Goal: Task Accomplishment & Management: Manage account settings

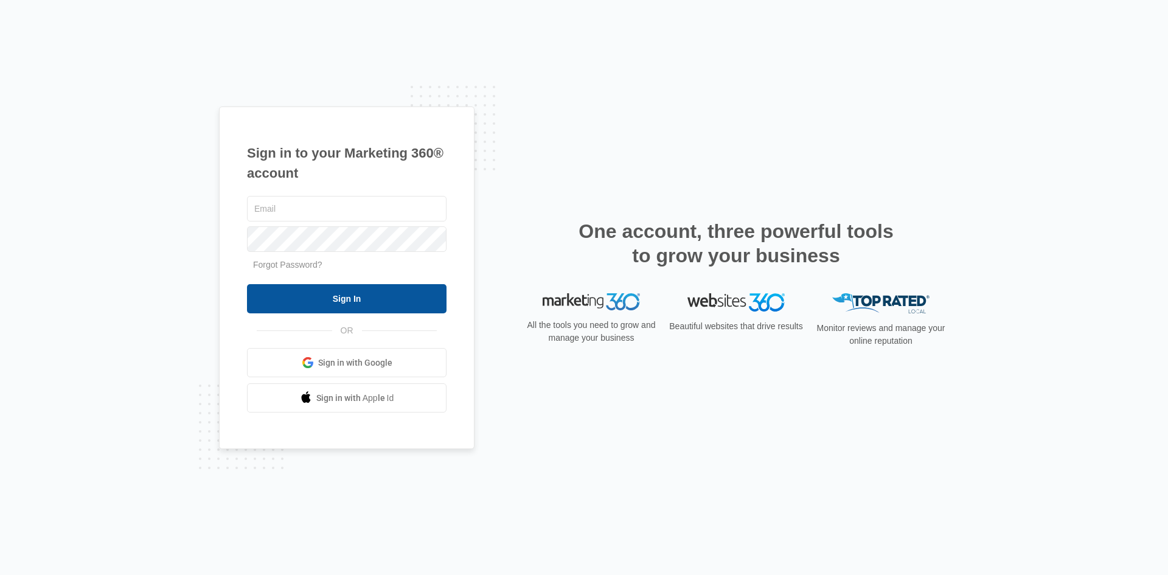
type input "[EMAIL_ADDRESS][DOMAIN_NAME]"
click at [324, 299] on input "Sign In" at bounding box center [346, 298] width 199 height 29
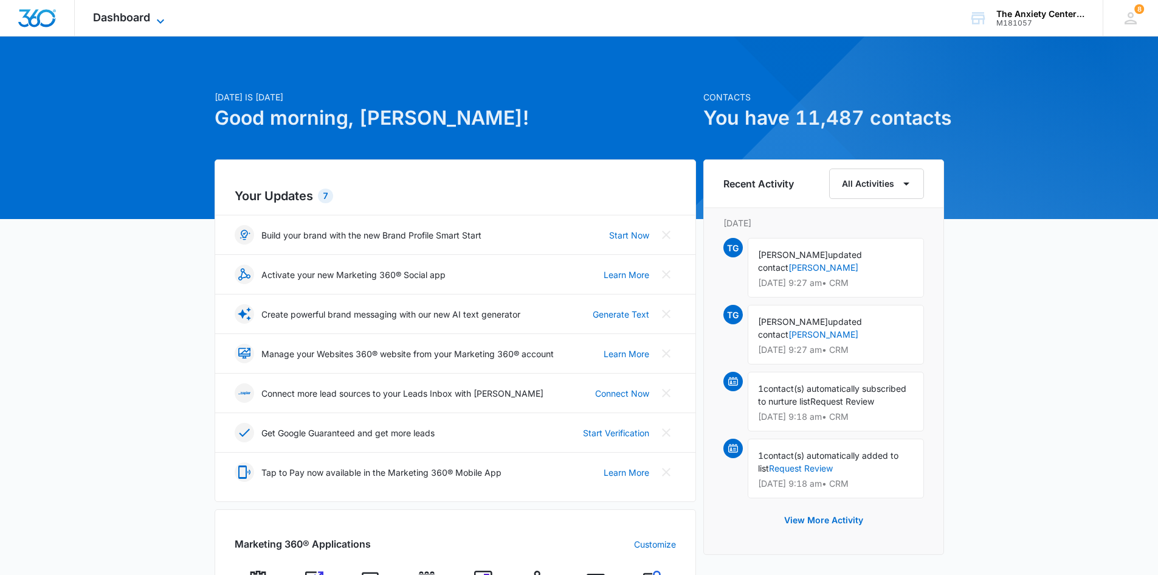
click at [155, 15] on icon at bounding box center [160, 21] width 15 height 15
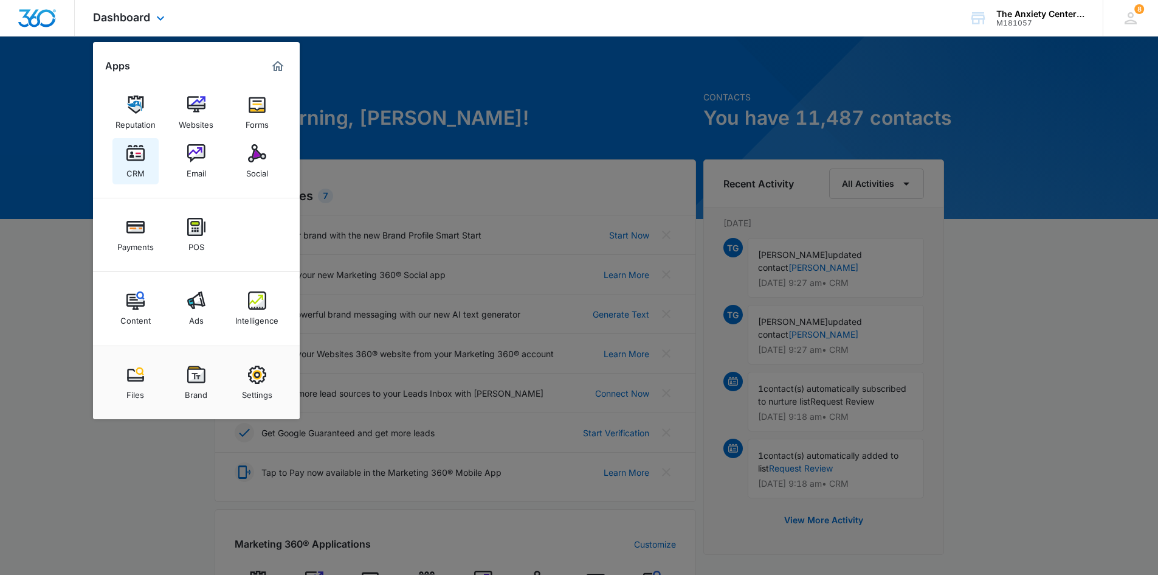
click at [131, 165] on div "CRM" at bounding box center [135, 170] width 18 height 16
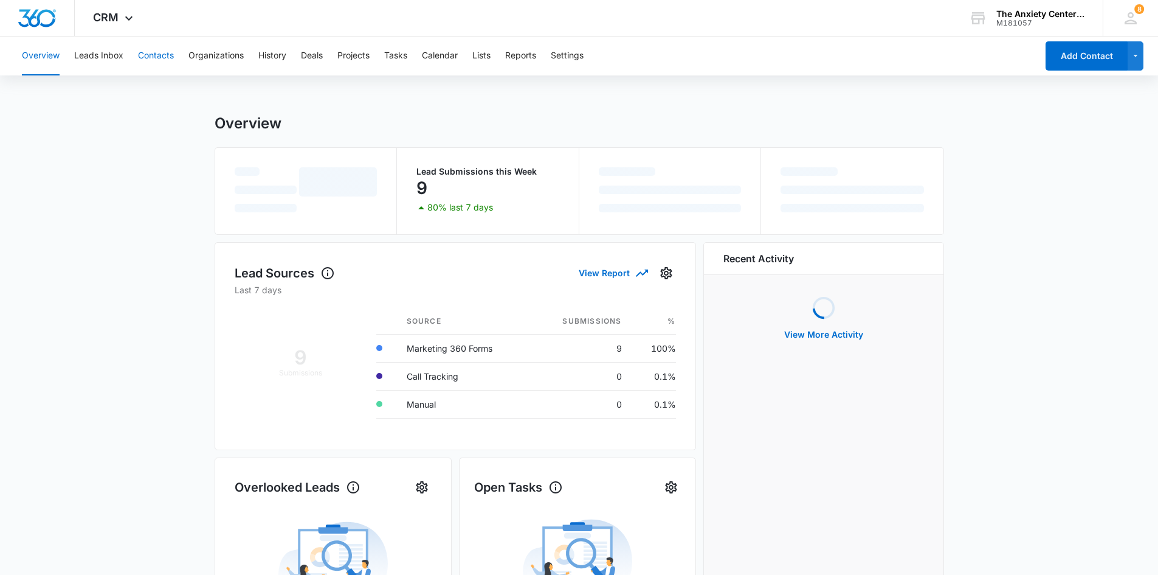
click at [153, 53] on button "Contacts" at bounding box center [156, 55] width 36 height 39
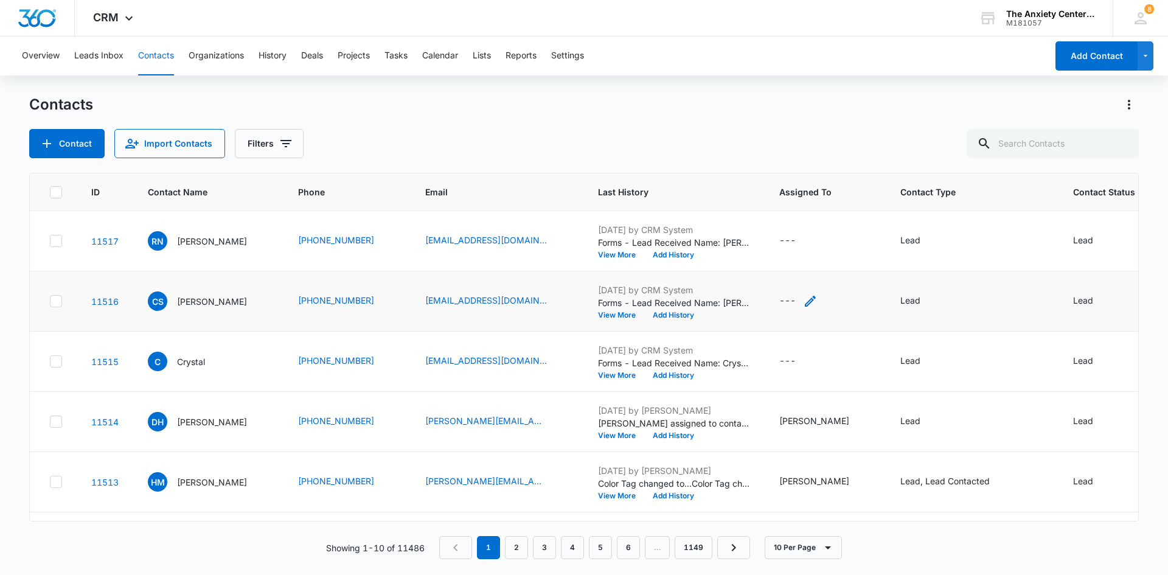
click at [817, 300] on icon "Assigned To - - Select to Edit Field" at bounding box center [810, 301] width 15 height 15
click at [804, 220] on div at bounding box center [793, 223] width 49 height 15
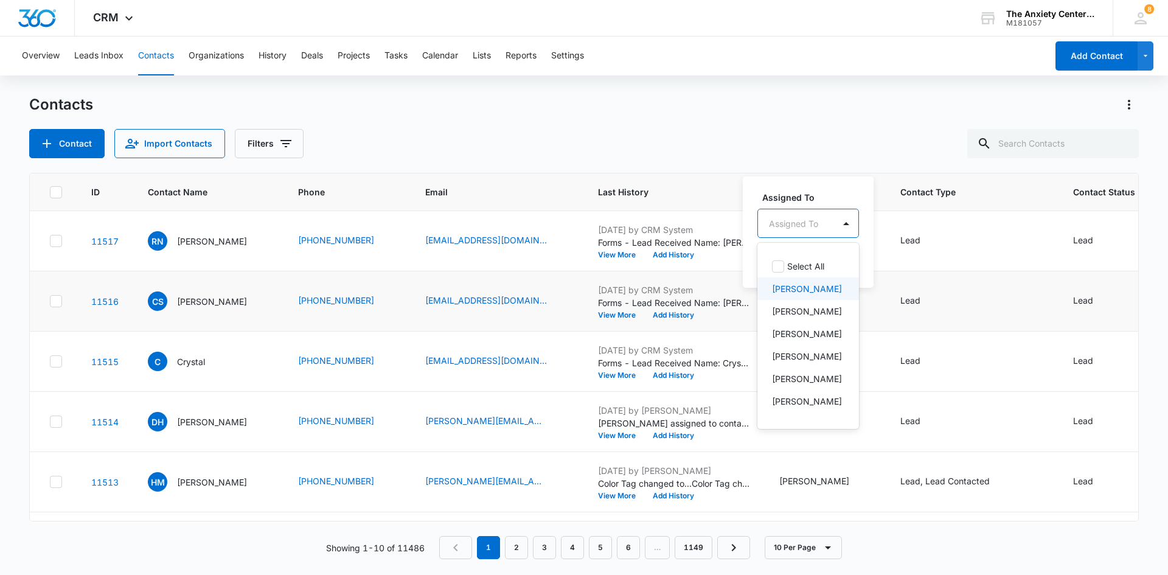
click at [811, 285] on p "[PERSON_NAME]" at bounding box center [807, 288] width 70 height 13
click at [848, 185] on div "Assigned To option [PERSON_NAME], selected. 21 results available. Use Up and Do…" at bounding box center [826, 231] width 168 height 112
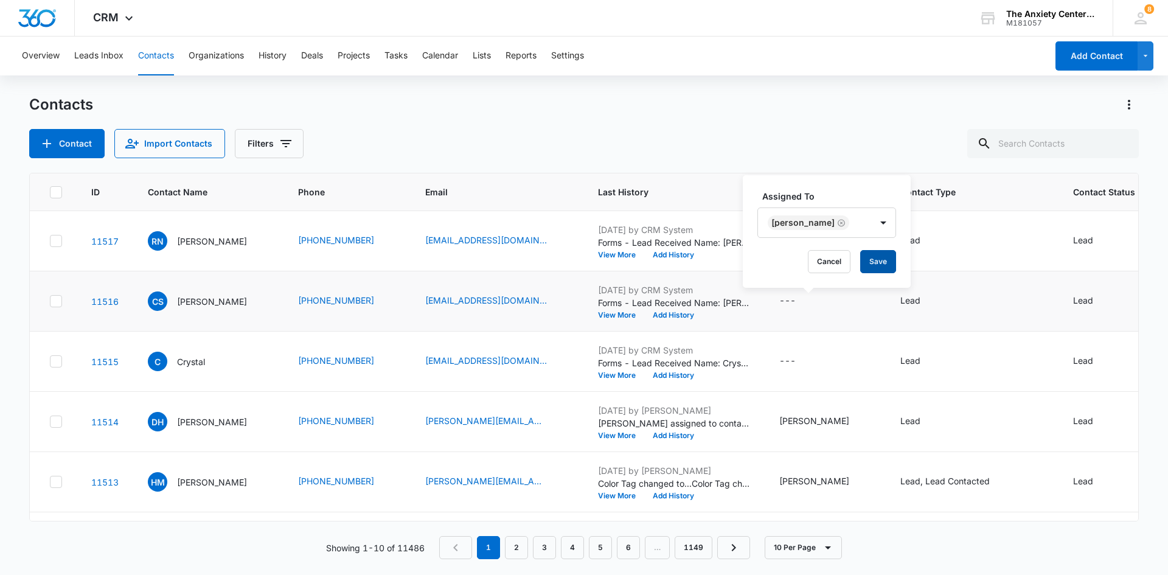
click at [867, 264] on button "Save" at bounding box center [878, 261] width 36 height 23
click at [815, 239] on icon "Assigned To - - Select to Edit Field" at bounding box center [809, 240] width 11 height 11
click at [811, 160] on div at bounding box center [793, 163] width 49 height 15
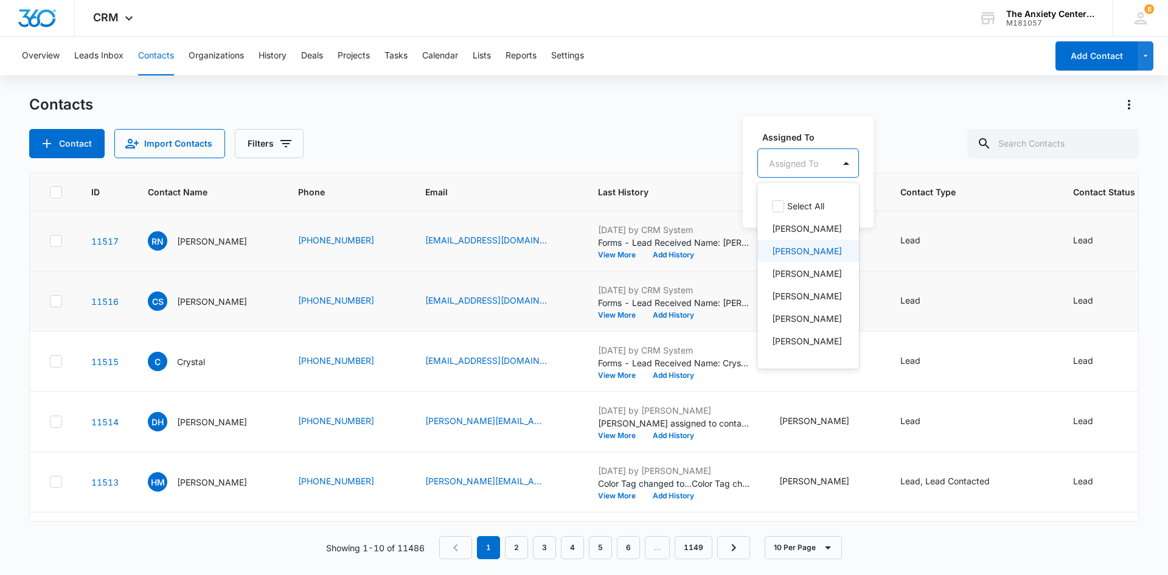
click at [816, 256] on p "[PERSON_NAME]" at bounding box center [807, 250] width 70 height 13
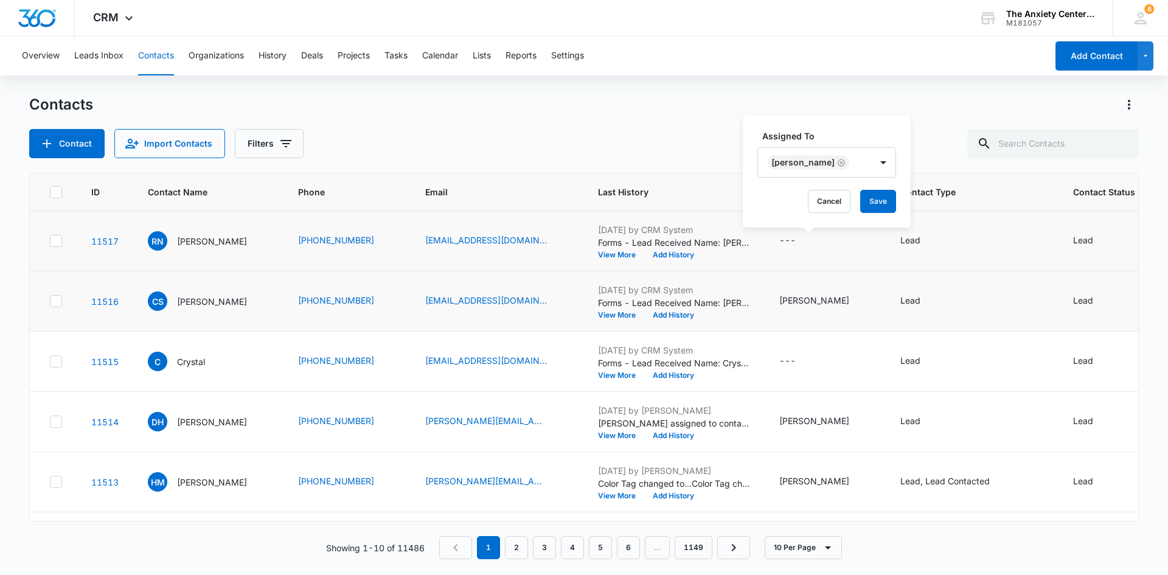
click at [858, 128] on div "Assigned To [PERSON_NAME] Cancel Save" at bounding box center [826, 171] width 168 height 112
click at [881, 203] on button "Save" at bounding box center [878, 201] width 36 height 23
click at [123, 21] on icon at bounding box center [129, 21] width 15 height 15
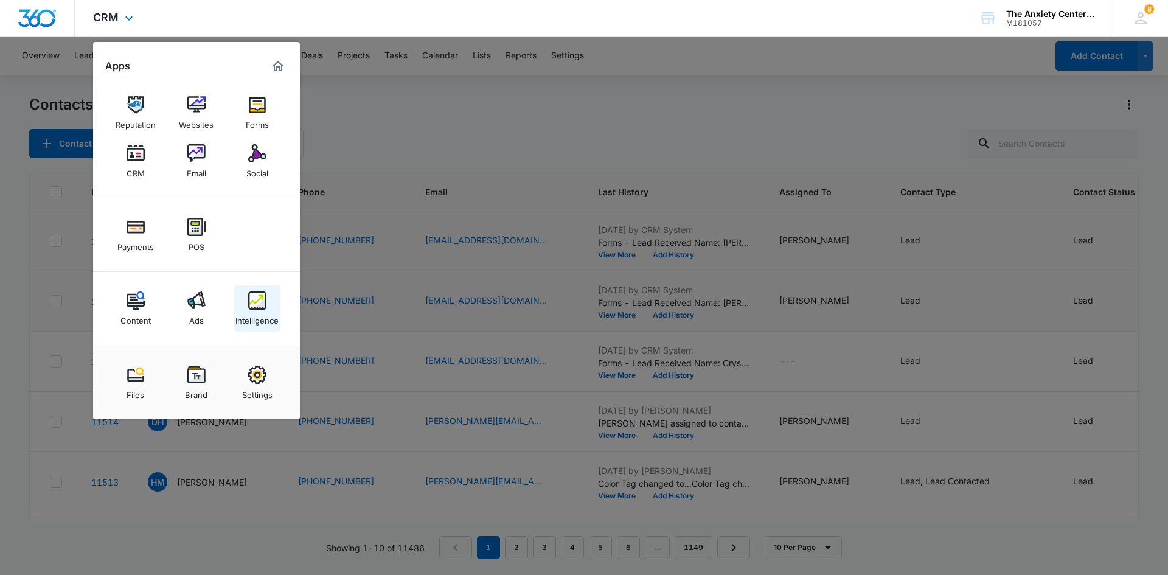
click at [265, 308] on img at bounding box center [257, 300] width 18 height 18
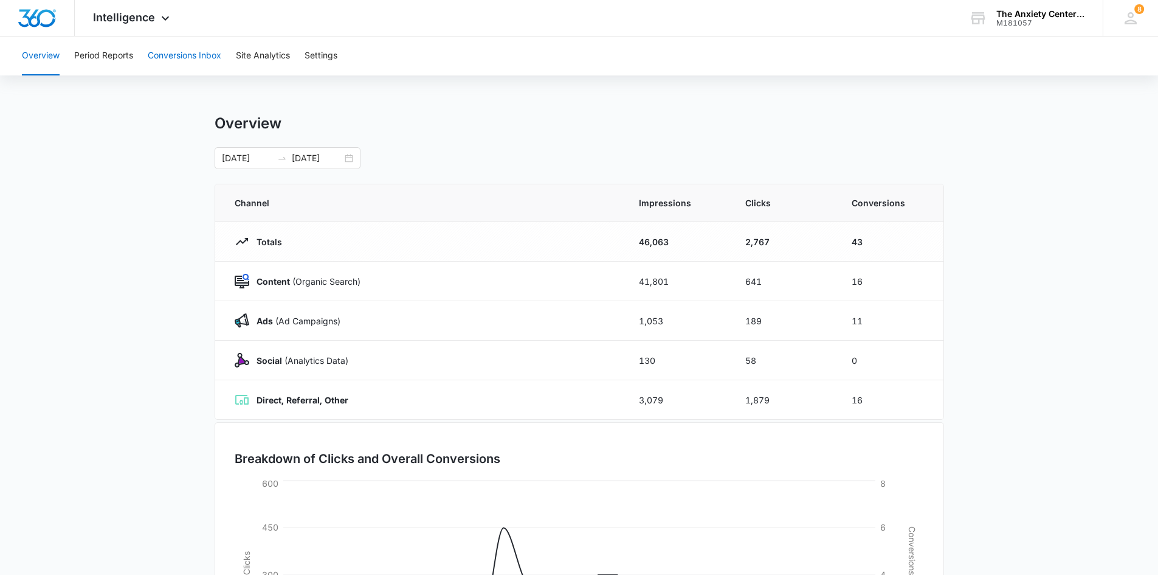
click at [164, 56] on button "Conversions Inbox" at bounding box center [185, 55] width 74 height 39
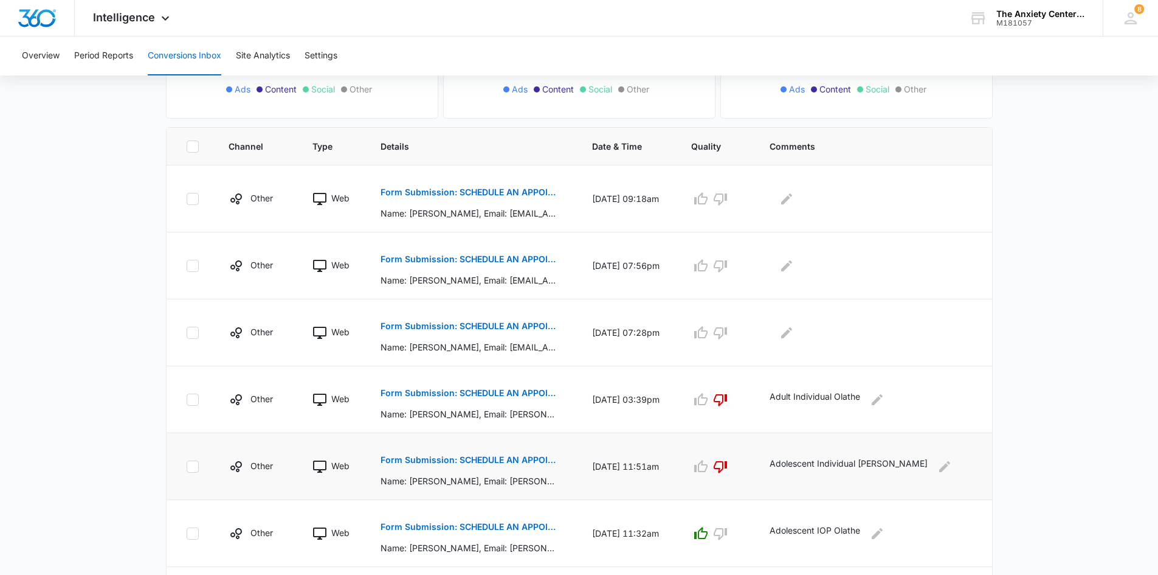
scroll to position [243, 0]
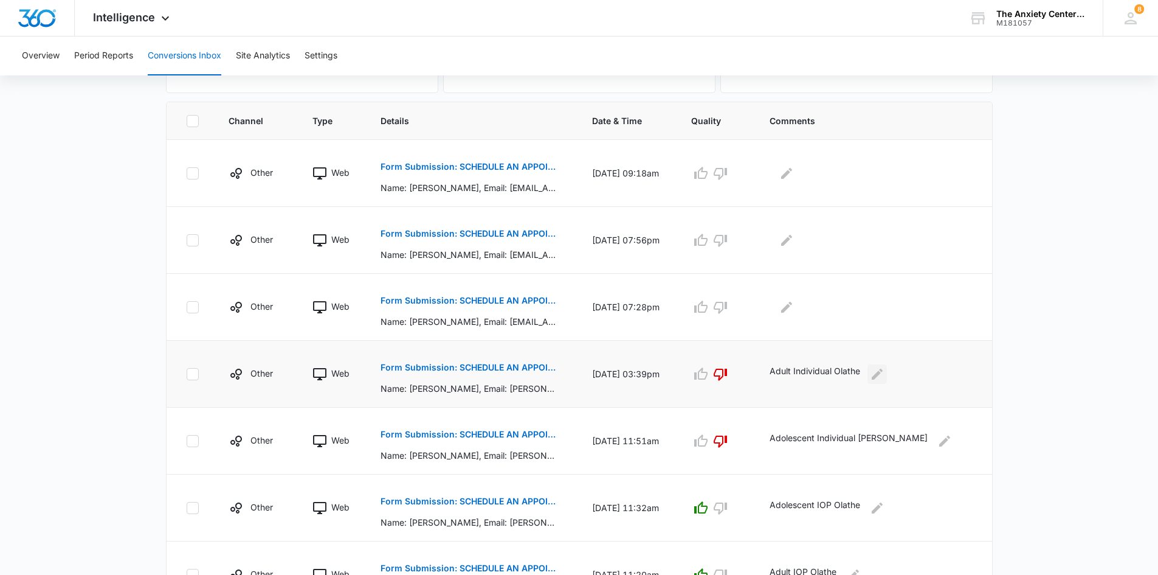
click at [877, 381] on icon "Edit Comments" at bounding box center [877, 374] width 15 height 15
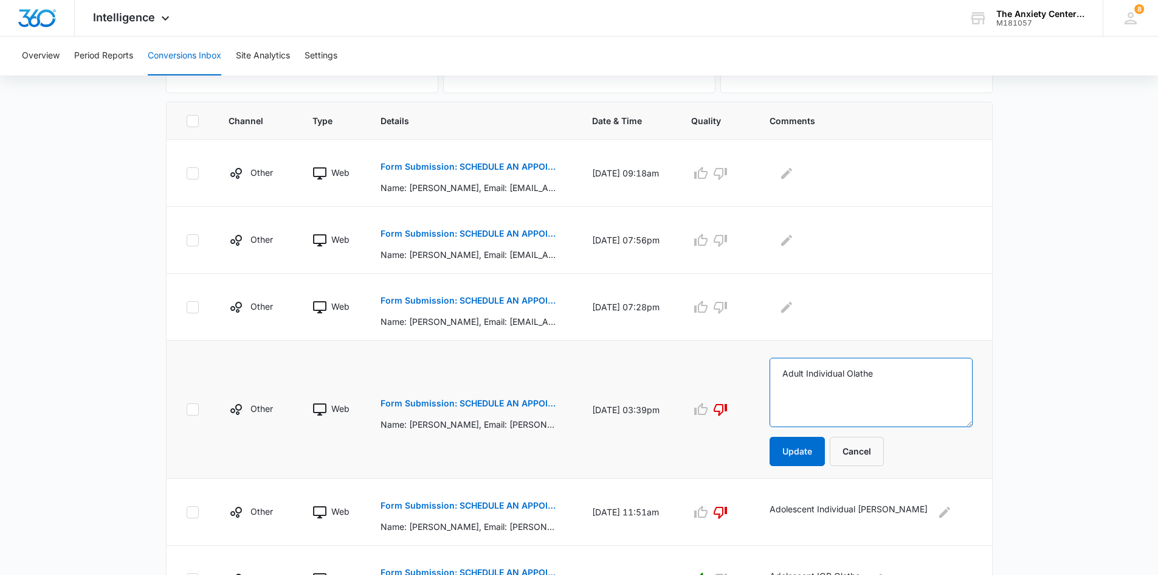
drag, startPoint x: 780, startPoint y: 373, endPoint x: 941, endPoint y: 371, distance: 160.5
click at [946, 371] on textarea "Adult Individual Olathe" at bounding box center [871, 392] width 203 height 69
click at [867, 454] on button "Cancel" at bounding box center [857, 451] width 54 height 29
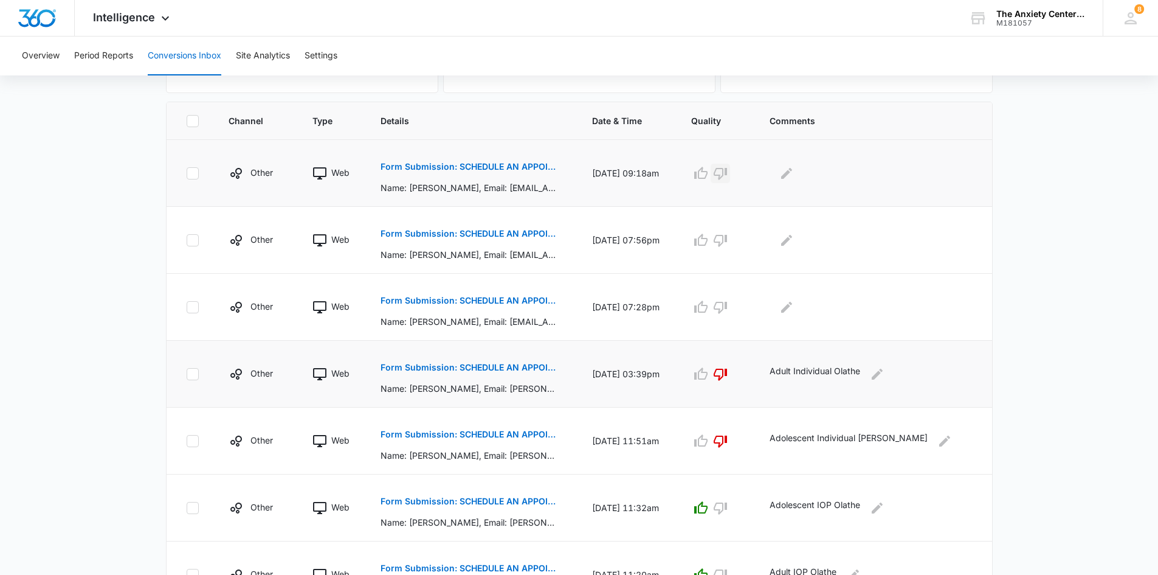
click at [728, 172] on icon "button" at bounding box center [720, 173] width 15 height 15
click at [791, 175] on icon "Edit Comments" at bounding box center [786, 172] width 11 height 11
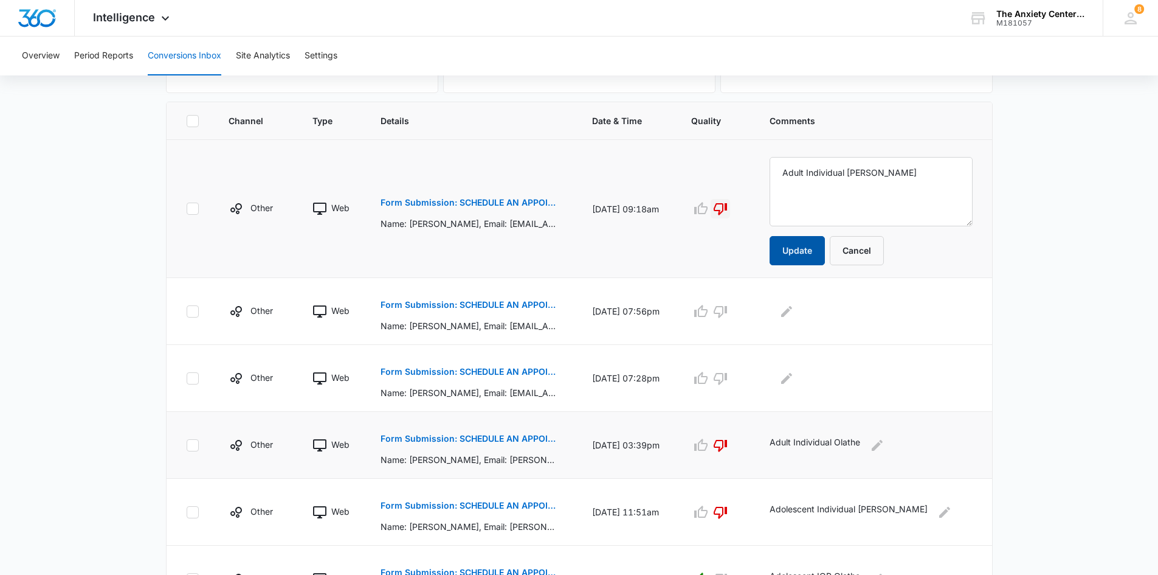
type textarea "Adult Individual [PERSON_NAME]"
click at [804, 254] on button "Update" at bounding box center [797, 250] width 55 height 29
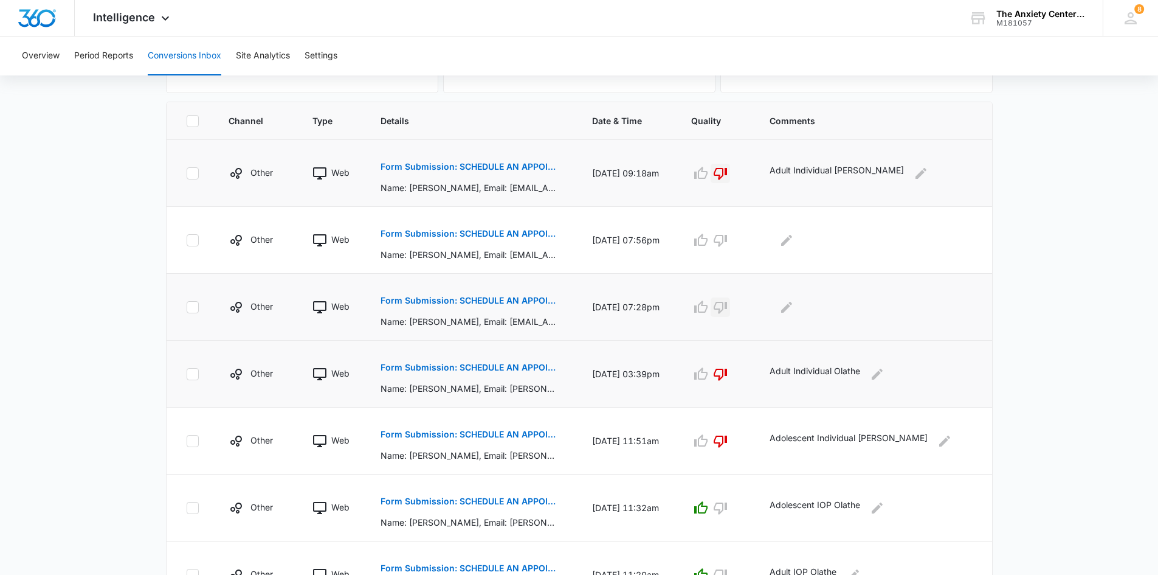
click at [728, 305] on icon "button" at bounding box center [720, 307] width 15 height 15
click at [794, 308] on icon "Edit Comments" at bounding box center [787, 307] width 15 height 15
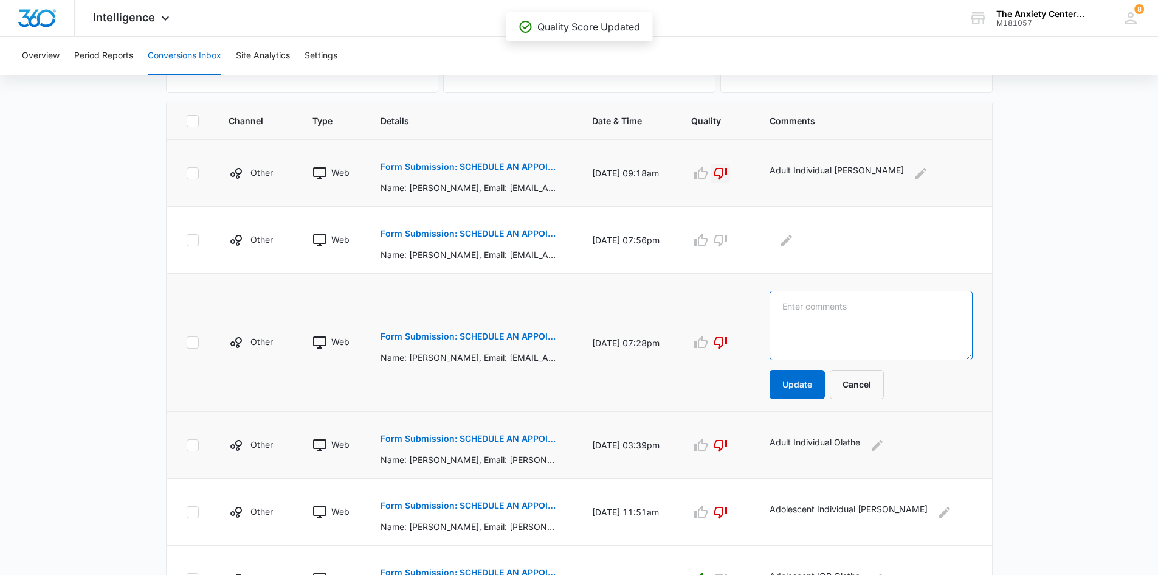
paste textarea "Adult Individual Olathe"
type textarea "Adult Individual Olathe"
click at [813, 389] on button "Update" at bounding box center [797, 384] width 55 height 29
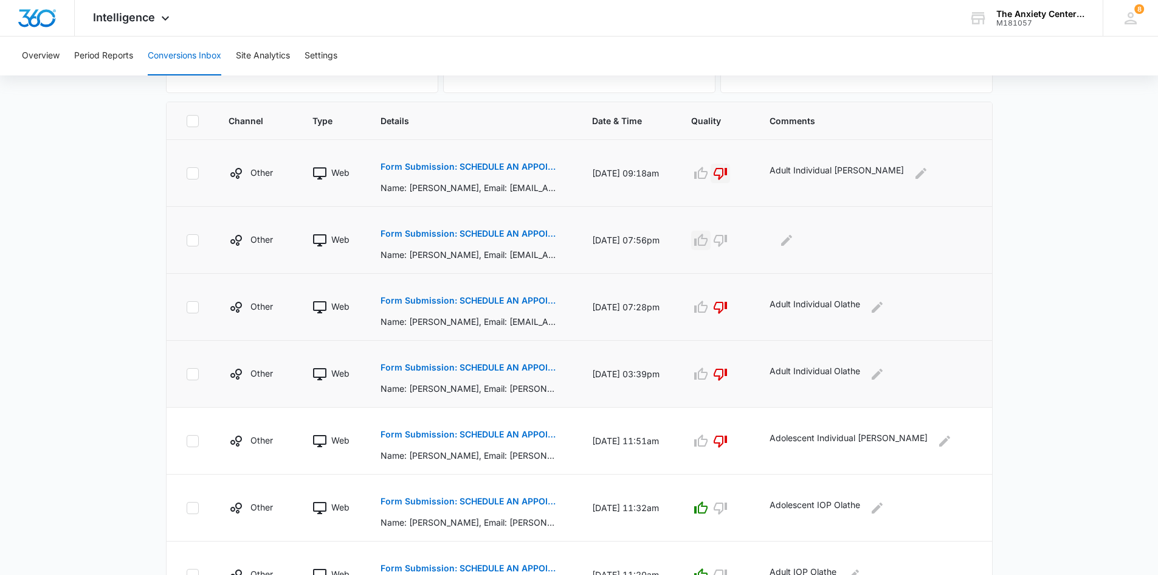
click at [707, 246] on icon "button" at bounding box center [701, 240] width 15 height 15
click at [792, 244] on icon "Edit Comments" at bounding box center [787, 240] width 15 height 15
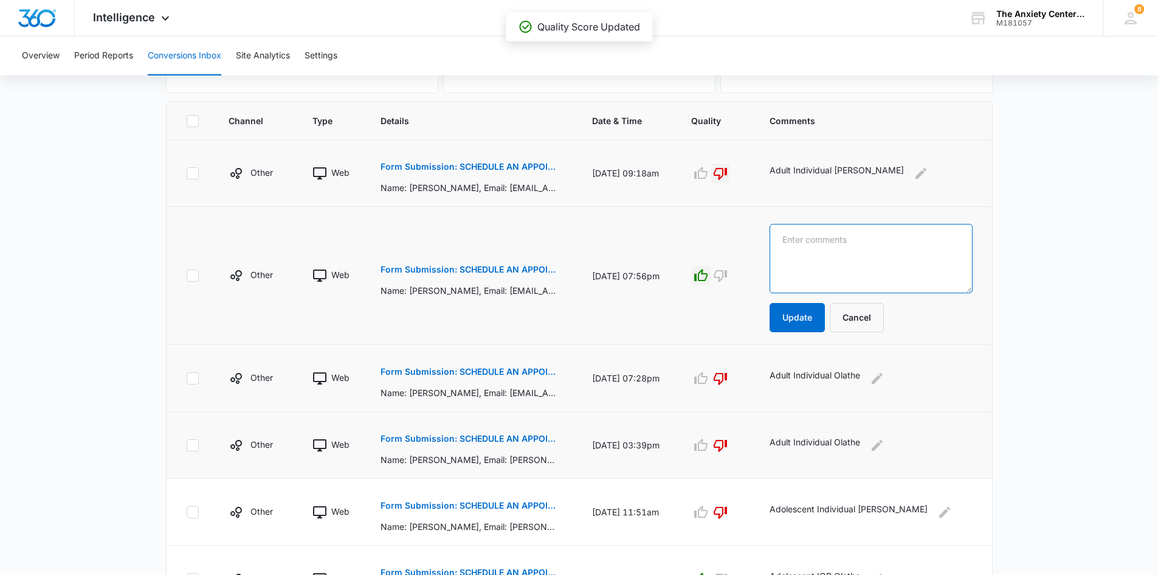
click at [798, 241] on textarea at bounding box center [871, 258] width 203 height 69
type textarea "Adult IOP Olathe"
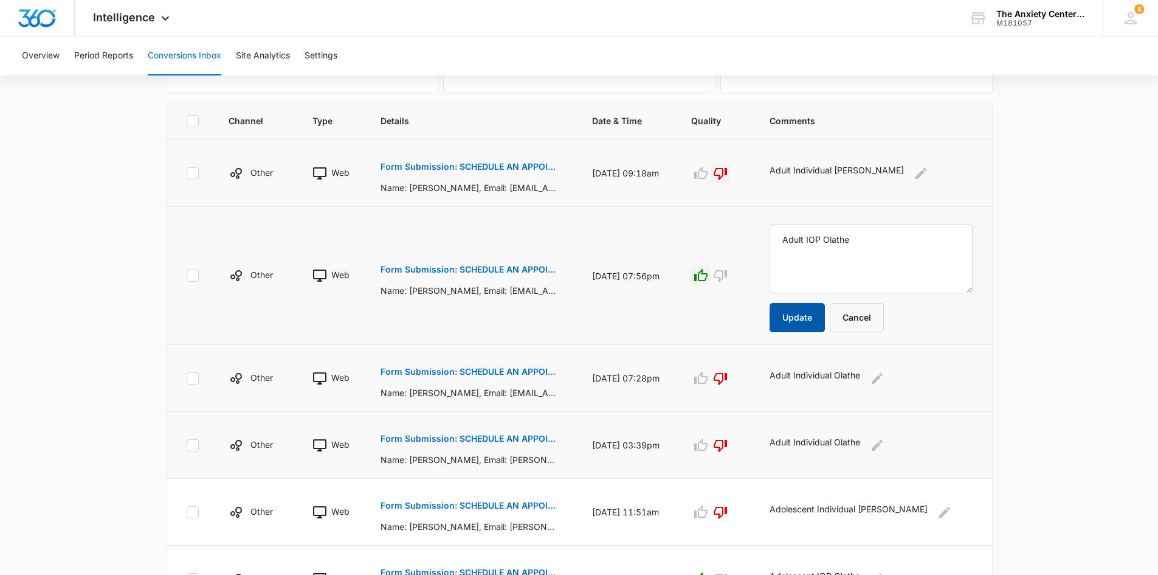
click at [804, 319] on button "Update" at bounding box center [797, 317] width 55 height 29
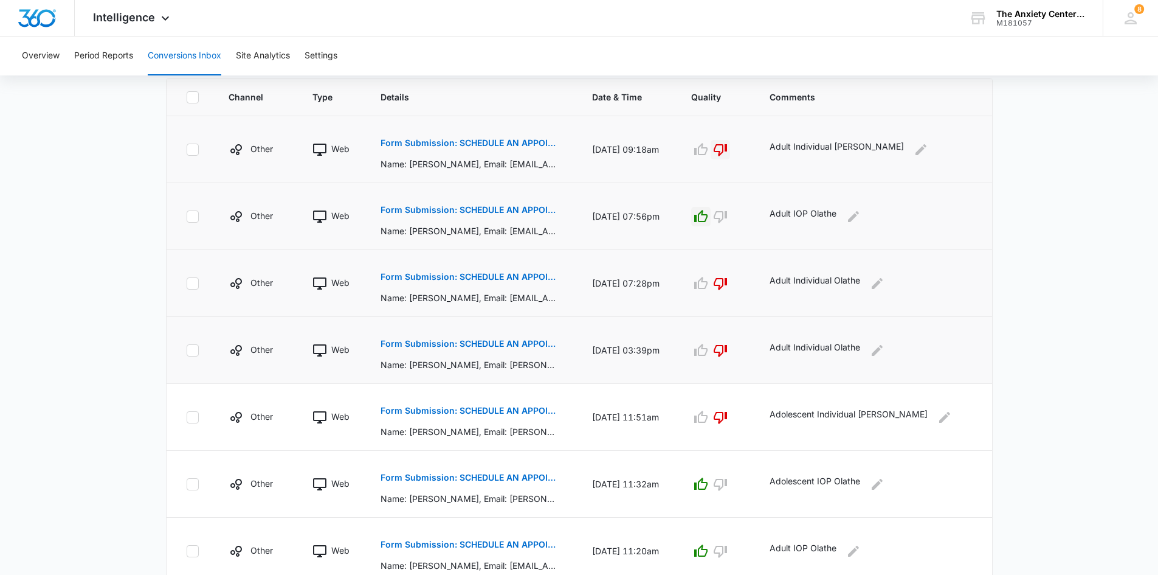
scroll to position [89, 0]
